Goal: Information Seeking & Learning: Learn about a topic

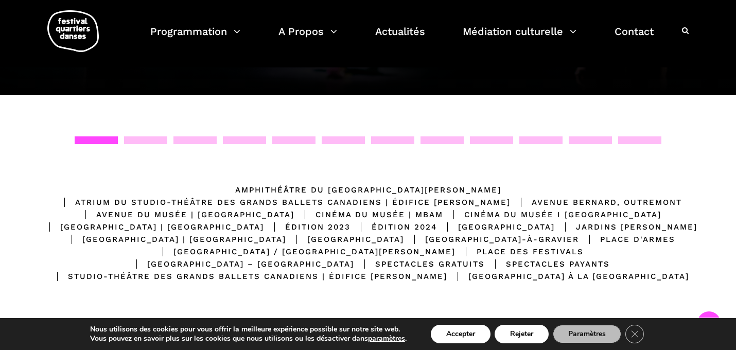
scroll to position [145, 0]
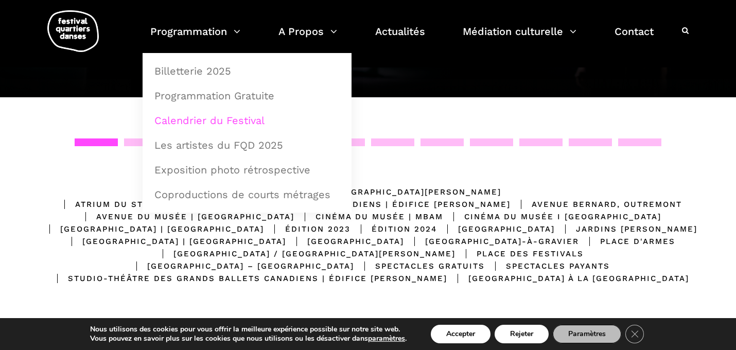
click at [213, 118] on link "Calendrier du Festival" at bounding box center [247, 121] width 198 height 24
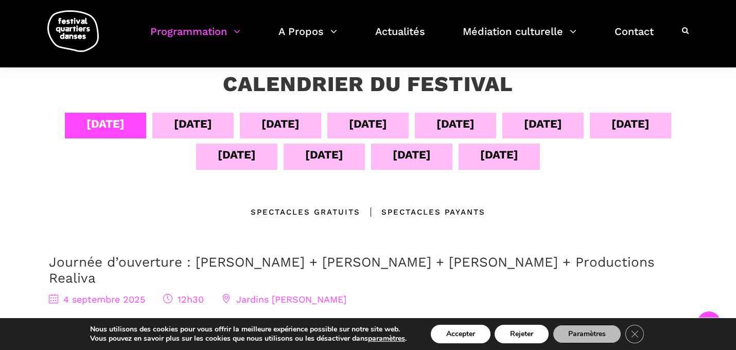
scroll to position [196, 0]
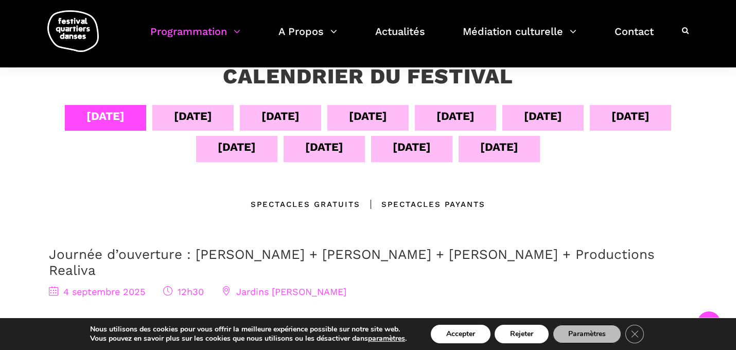
click at [627, 119] on div "[DATE]" at bounding box center [631, 116] width 38 height 18
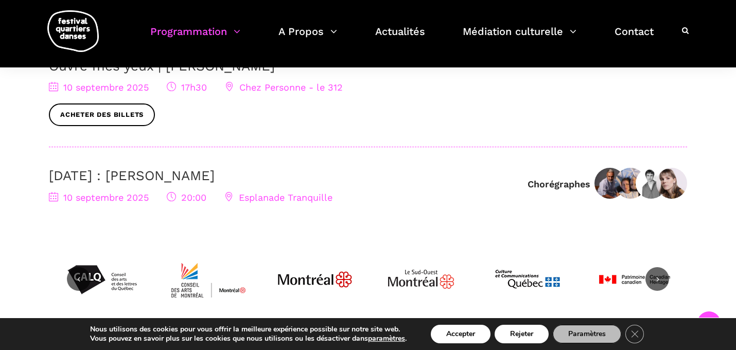
scroll to position [476, 0]
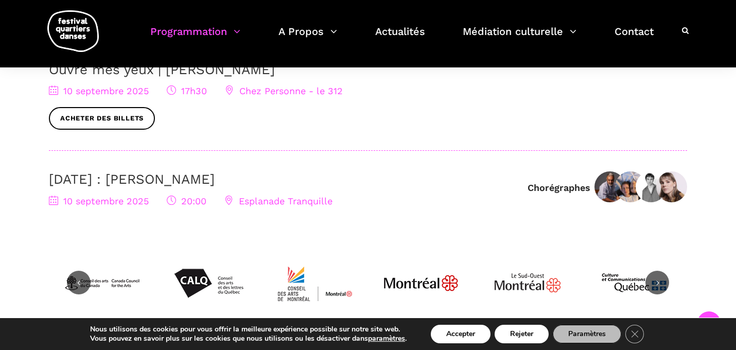
click at [208, 179] on link "[DATE] : [PERSON_NAME]" at bounding box center [132, 178] width 166 height 15
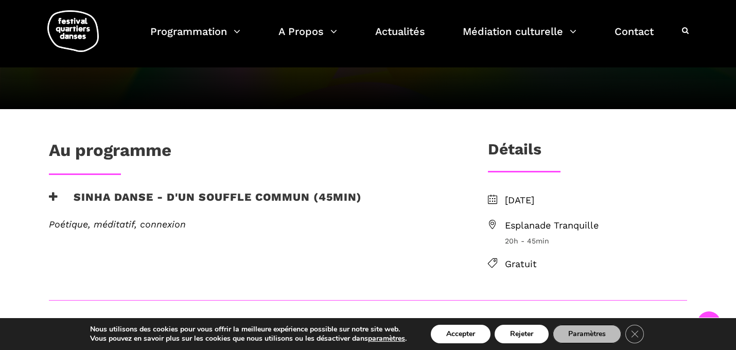
scroll to position [162, 0]
